Goal: Find specific page/section: Find specific page/section

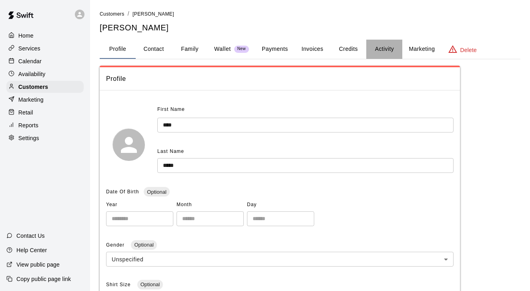
click at [380, 52] on button "Activity" at bounding box center [384, 49] width 36 height 19
click at [378, 49] on button "Activity" at bounding box center [384, 49] width 36 height 19
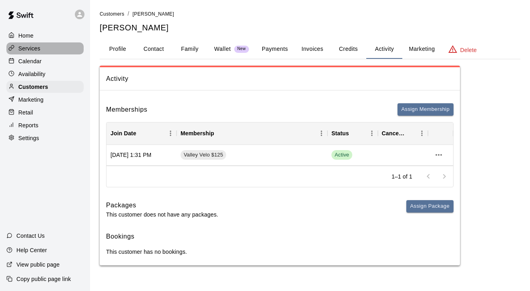
click at [48, 53] on div "Services" at bounding box center [44, 48] width 77 height 12
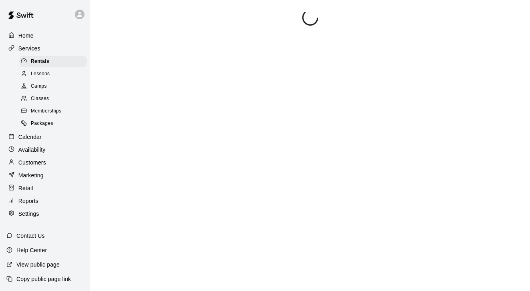
click at [39, 136] on p "Calendar" at bounding box center [29, 137] width 23 height 8
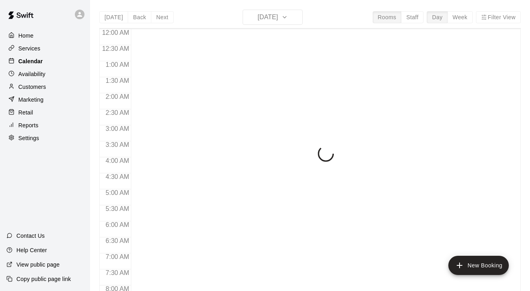
scroll to position [441, 0]
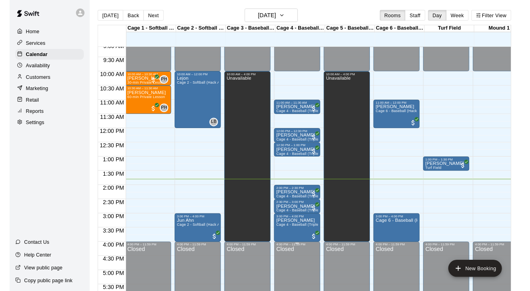
scroll to position [0, 1]
